Goal: Task Accomplishment & Management: Complete application form

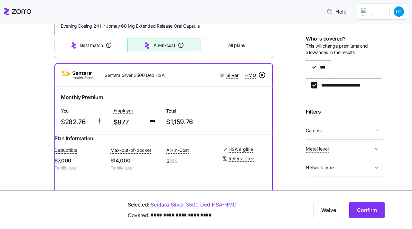
scroll to position [261, 0]
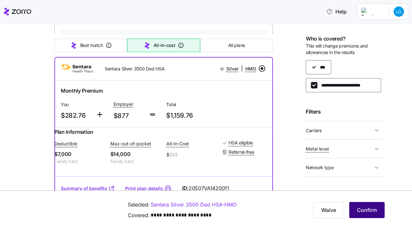
click at [362, 211] on span "Confirm" at bounding box center [367, 210] width 20 height 8
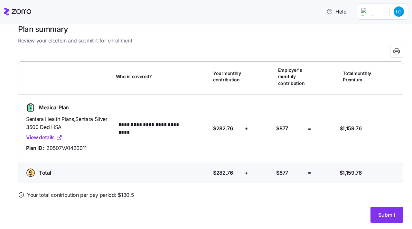
scroll to position [12, 0]
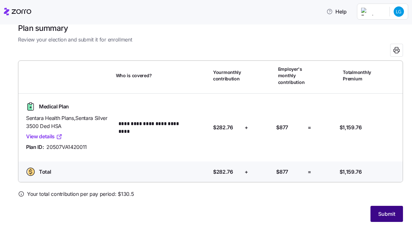
click at [384, 214] on span "Submit" at bounding box center [386, 214] width 17 height 8
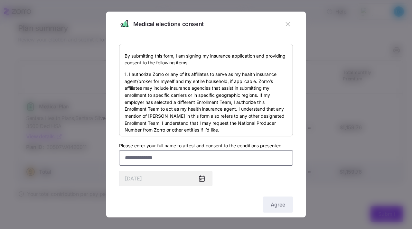
click at [179, 158] on input "Please enter your full name to attest and consent to the conditions presented" at bounding box center [206, 157] width 174 height 15
type input "**********"
click at [279, 205] on span "Agree" at bounding box center [278, 205] width 14 height 8
